Goal: Information Seeking & Learning: Compare options

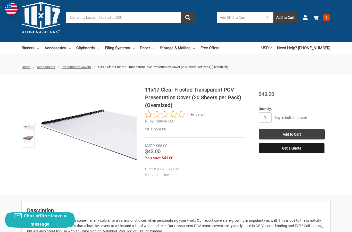
scroll to position [7, 0]
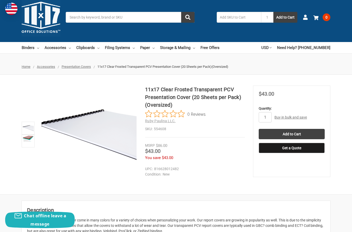
click at [182, 97] on h1 "11x17 Clear Frosted Transparent PCV Presentation Cover (20 Sheets per Pack)(Ove…" at bounding box center [194, 97] width 99 height 23
click at [204, 97] on h1 "11x17 Clear Frosted Transparent PCV Presentation Cover (20 Sheets per Pack)(Ove…" at bounding box center [194, 97] width 99 height 23
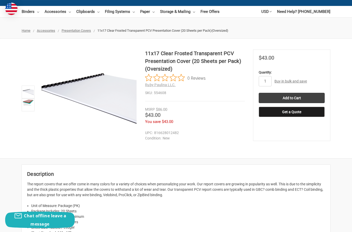
scroll to position [0, 0]
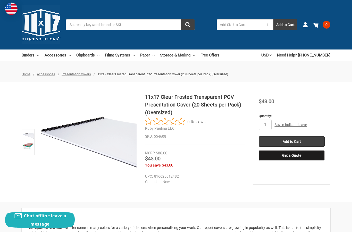
click at [163, 130] on span "Ruby Paulina LLC." at bounding box center [160, 128] width 30 height 4
click at [28, 147] on img at bounding box center [27, 146] width 11 height 7
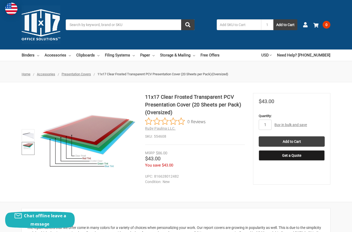
click at [28, 136] on img at bounding box center [27, 135] width 11 height 11
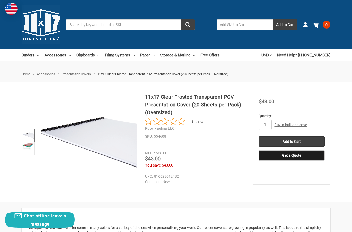
click at [75, 74] on span "Presentation Covers" at bounding box center [76, 74] width 29 height 4
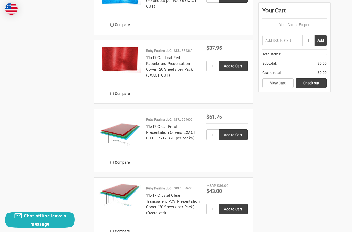
scroll to position [428, 0]
click at [167, 128] on link "11x17 Clear Frost Presentation Covers EXACT CUT 11"x17" (20 per packs)" at bounding box center [171, 132] width 50 height 16
